Goal: Task Accomplishment & Management: Use online tool/utility

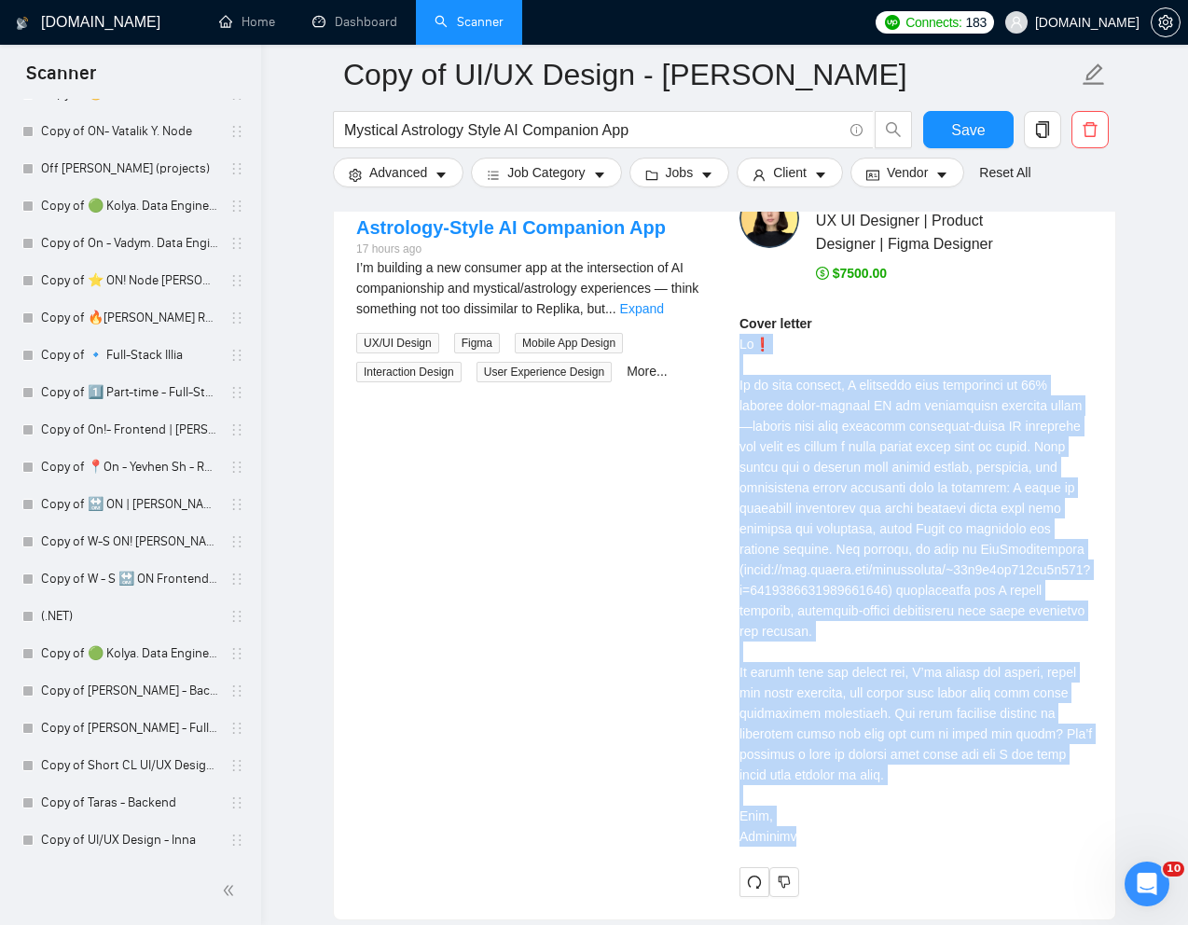
scroll to position [3475, 0]
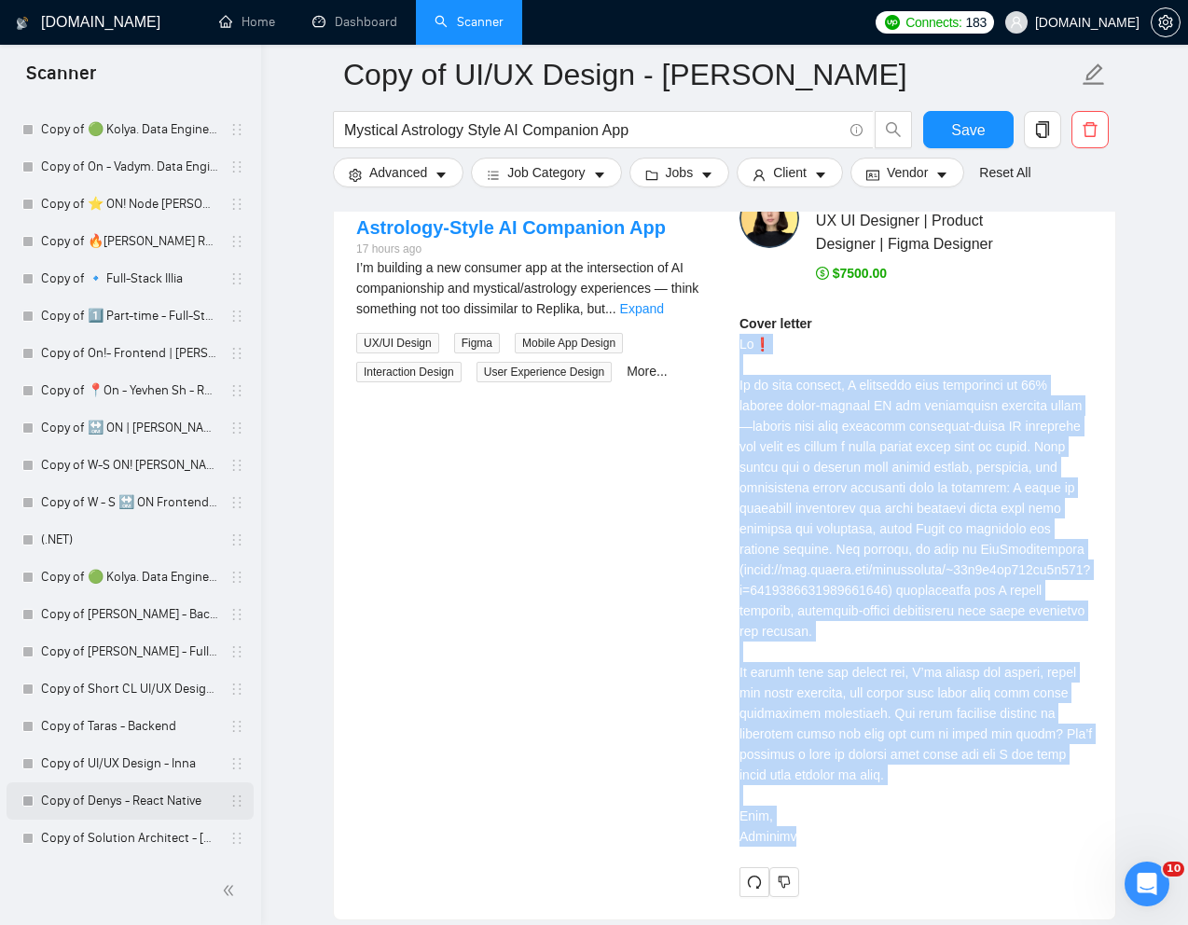
click at [91, 806] on link "Copy of Denys - React Native" at bounding box center [129, 801] width 177 height 37
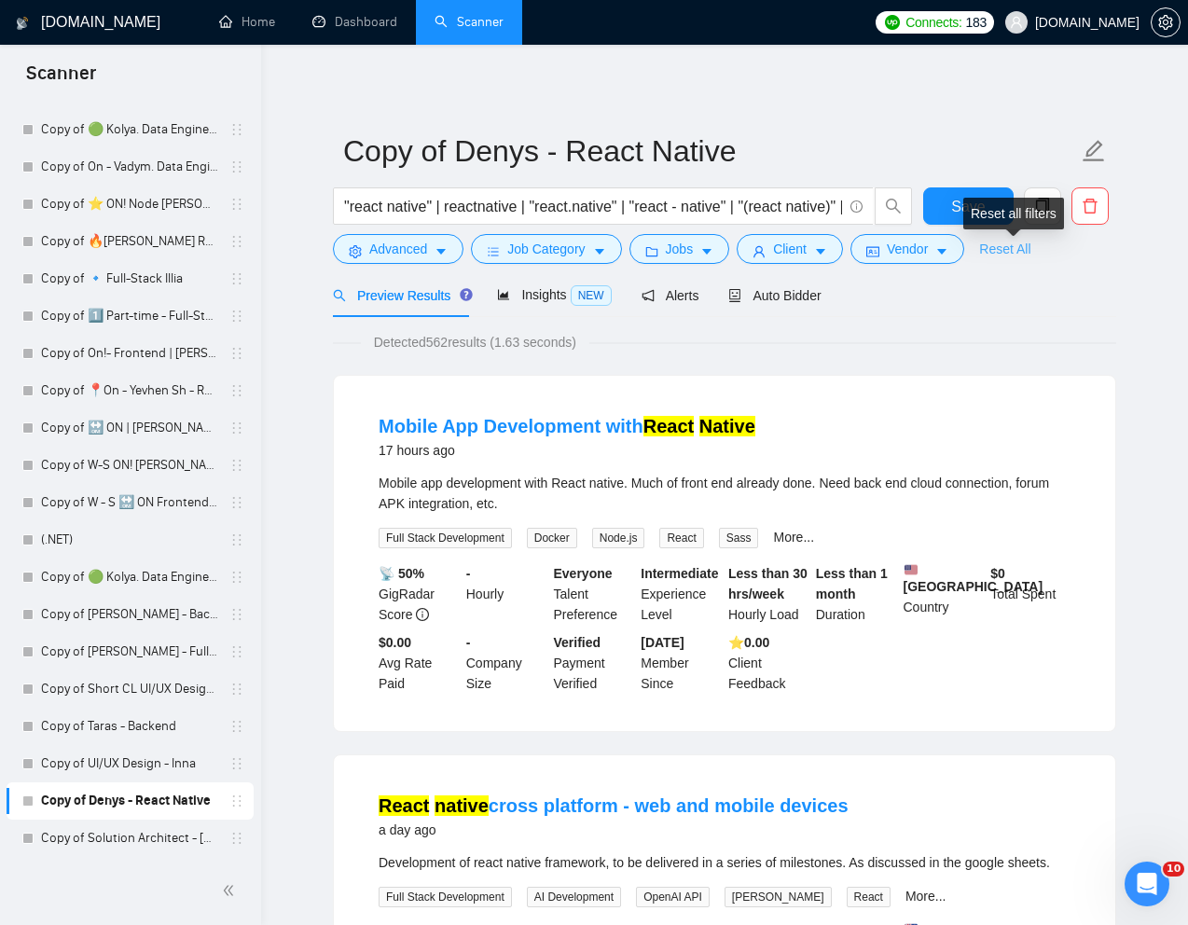
click at [1013, 249] on link "Reset All" at bounding box center [1004, 249] width 51 height 21
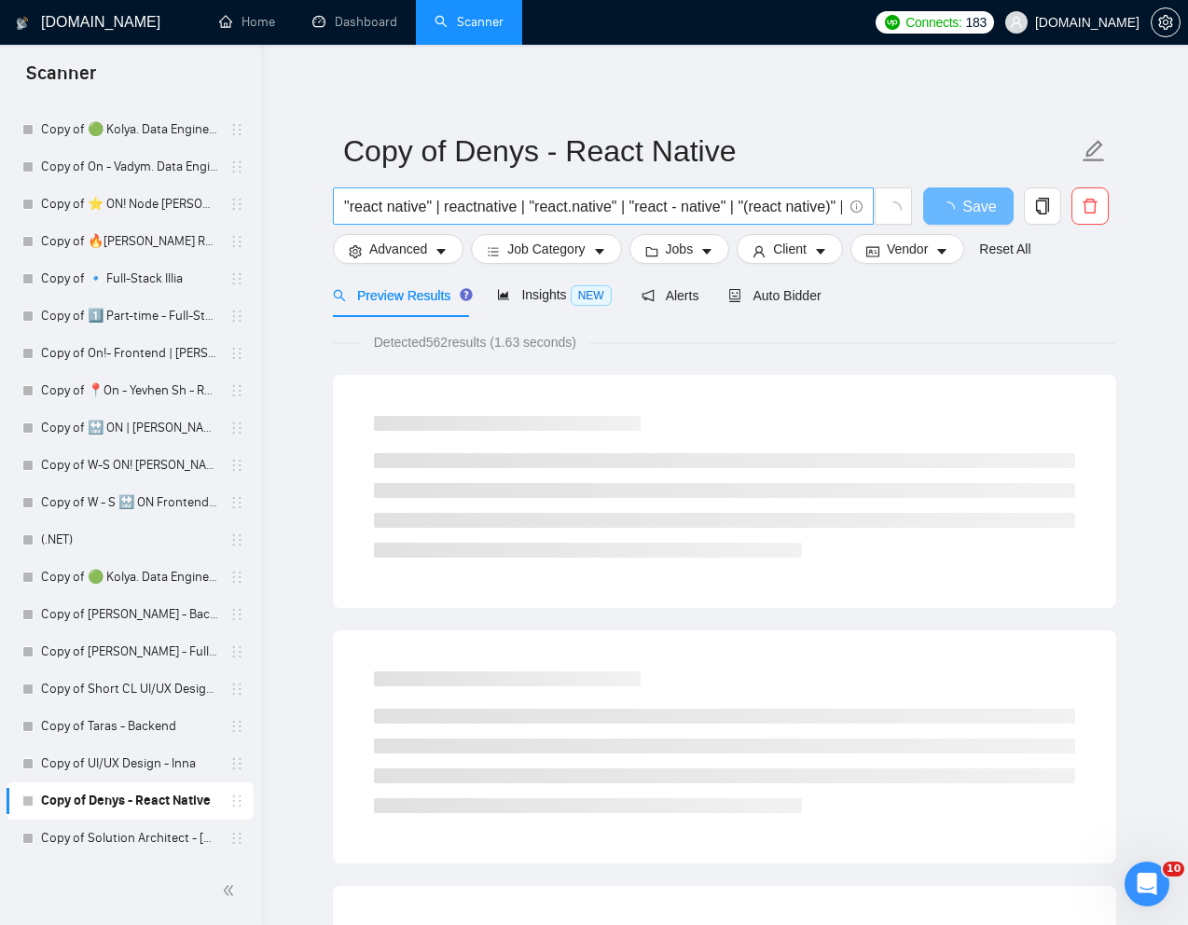
click at [678, 207] on input ""react native" | reactnative | "react.native" | "react - native" | "(react nati…" at bounding box center [593, 206] width 498 height 23
paste input "Mobile App Developer for iOS and Android"
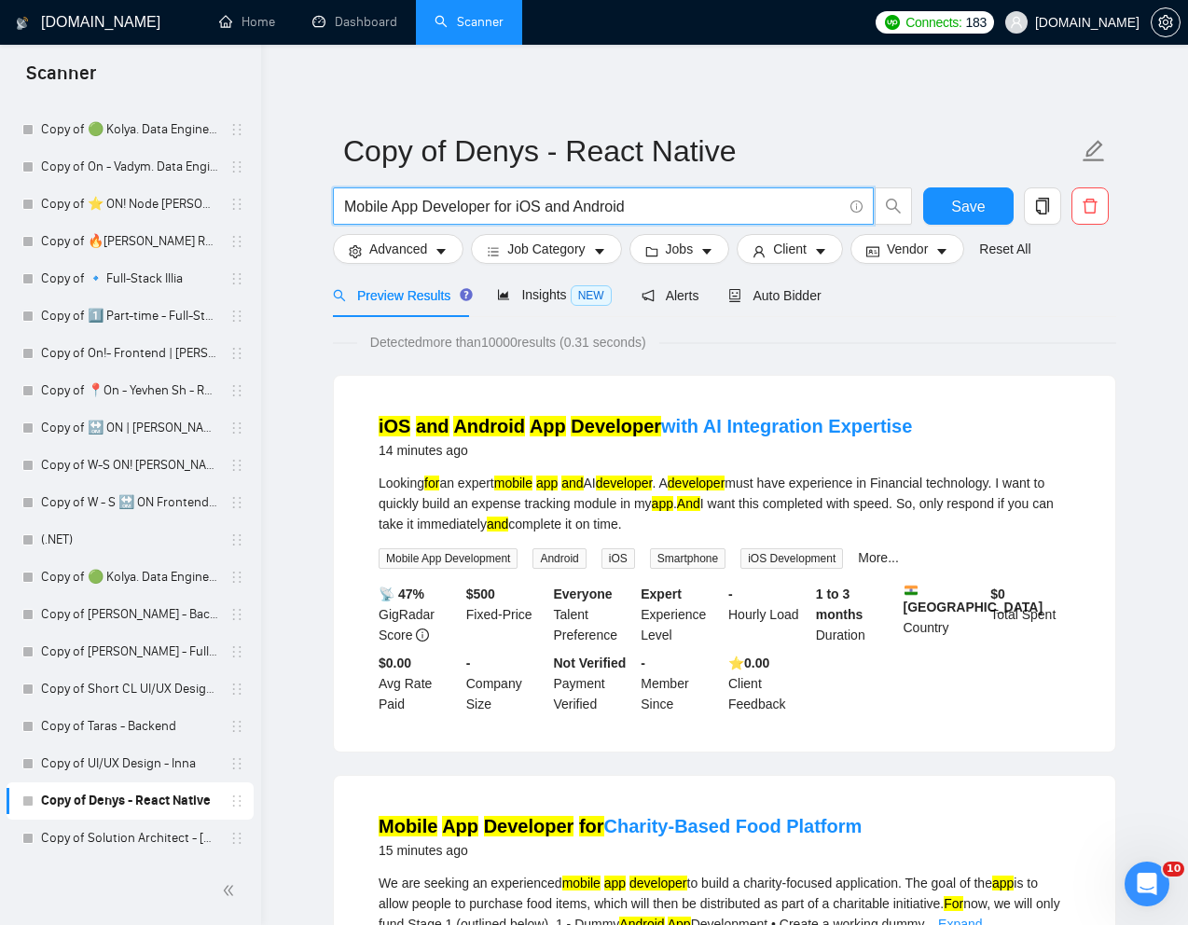
click at [347, 201] on input "Mobile App Developer for iOS and Android" at bounding box center [593, 206] width 498 height 23
click at [774, 202] on input ""Mobile App Developer for iOS and Android" at bounding box center [593, 206] width 498 height 23
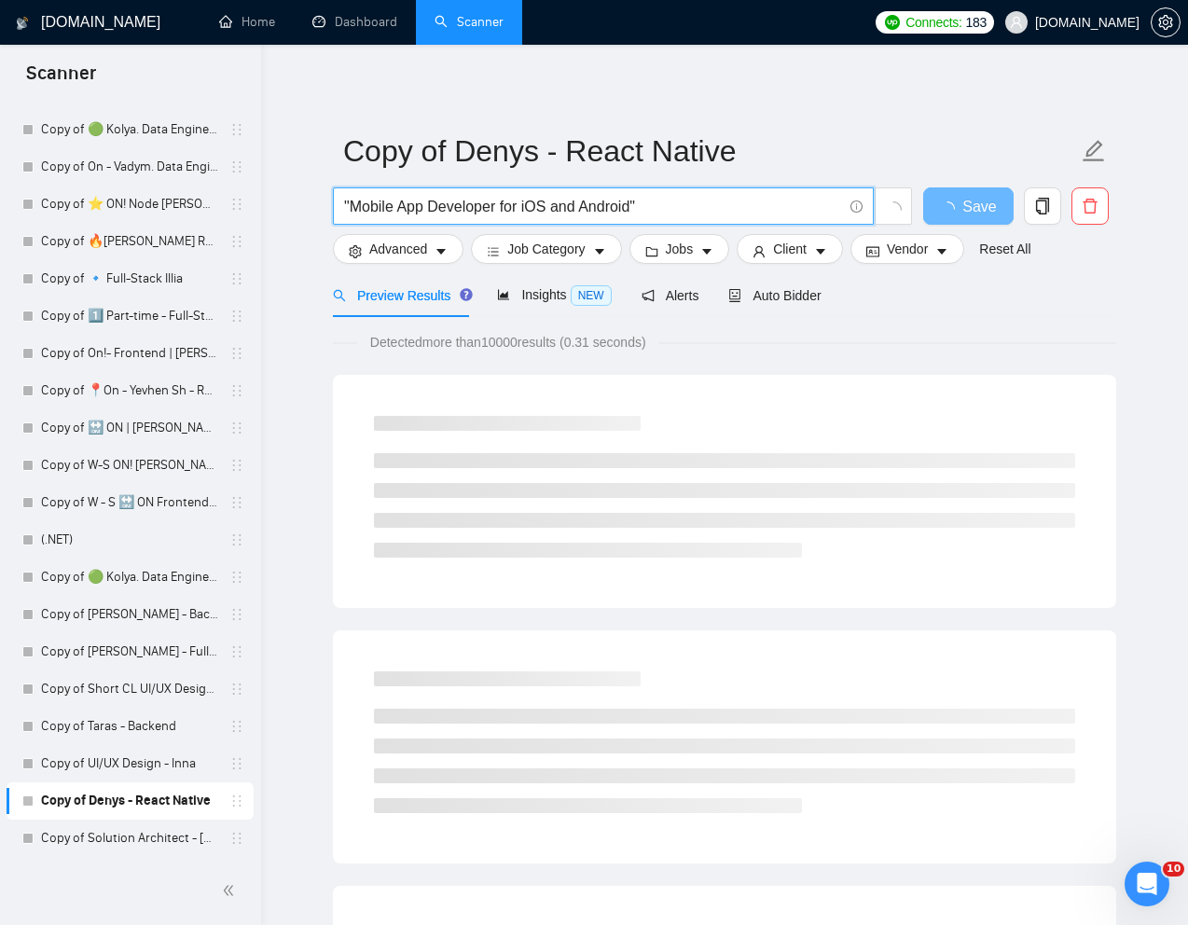
type input ""Mobile App Developer for iOS and Android""
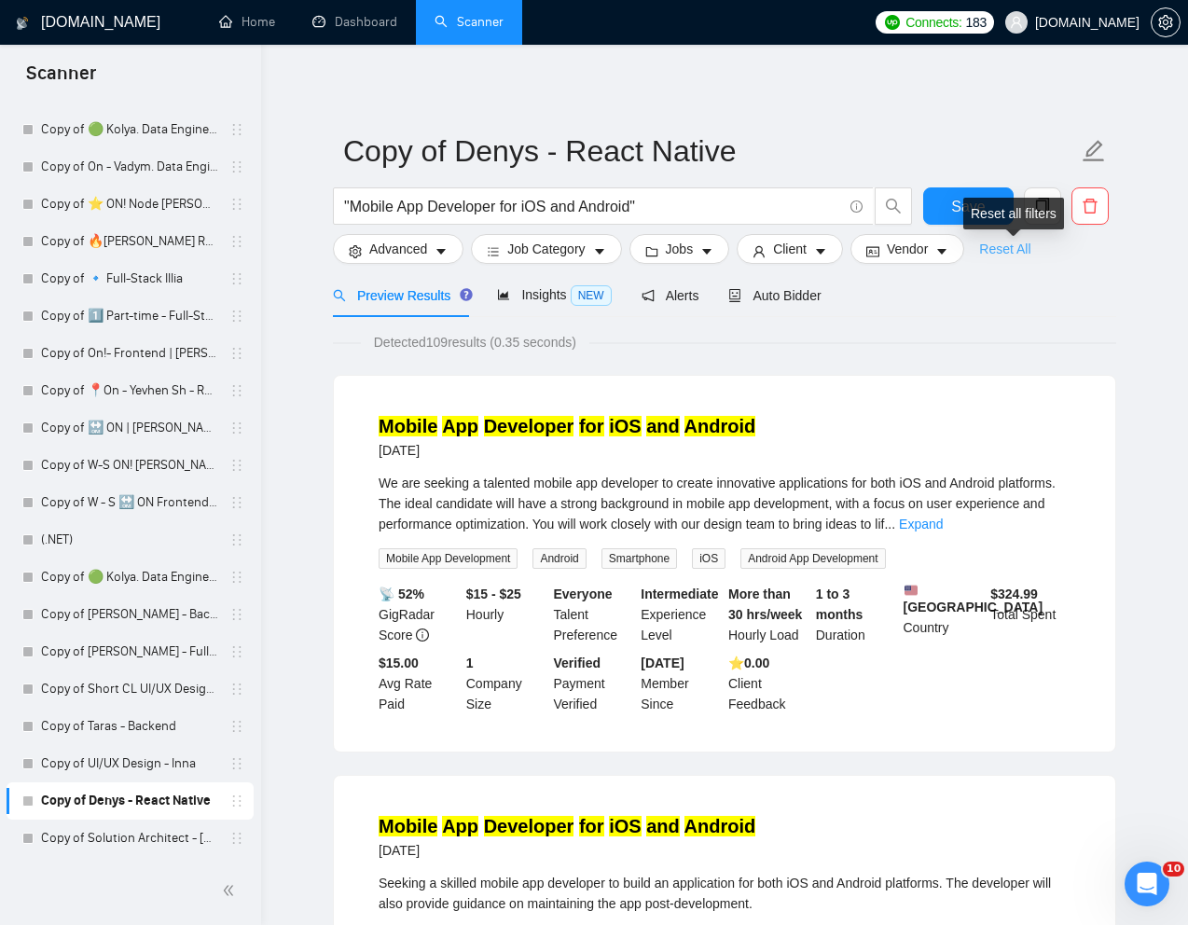
click at [1004, 248] on link "Reset All" at bounding box center [1004, 249] width 51 height 21
click at [943, 524] on link "Expand" at bounding box center [921, 524] width 44 height 15
